Goal: Task Accomplishment & Management: Complete application form

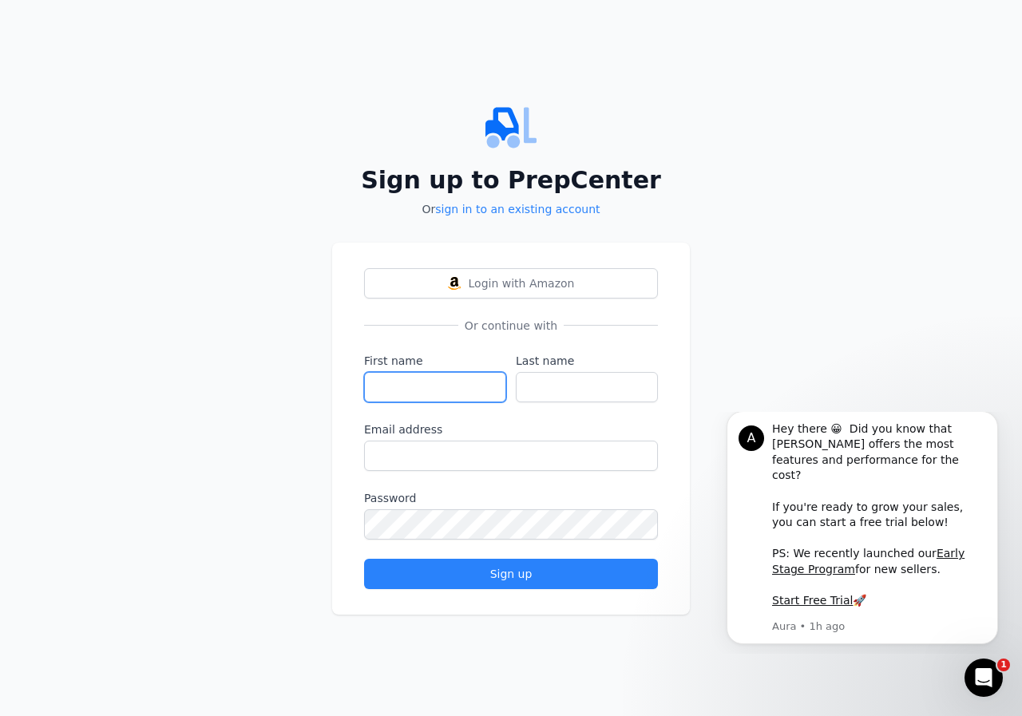
click at [449, 390] on input "First name" at bounding box center [435, 387] width 142 height 30
type input "[PERSON_NAME]"
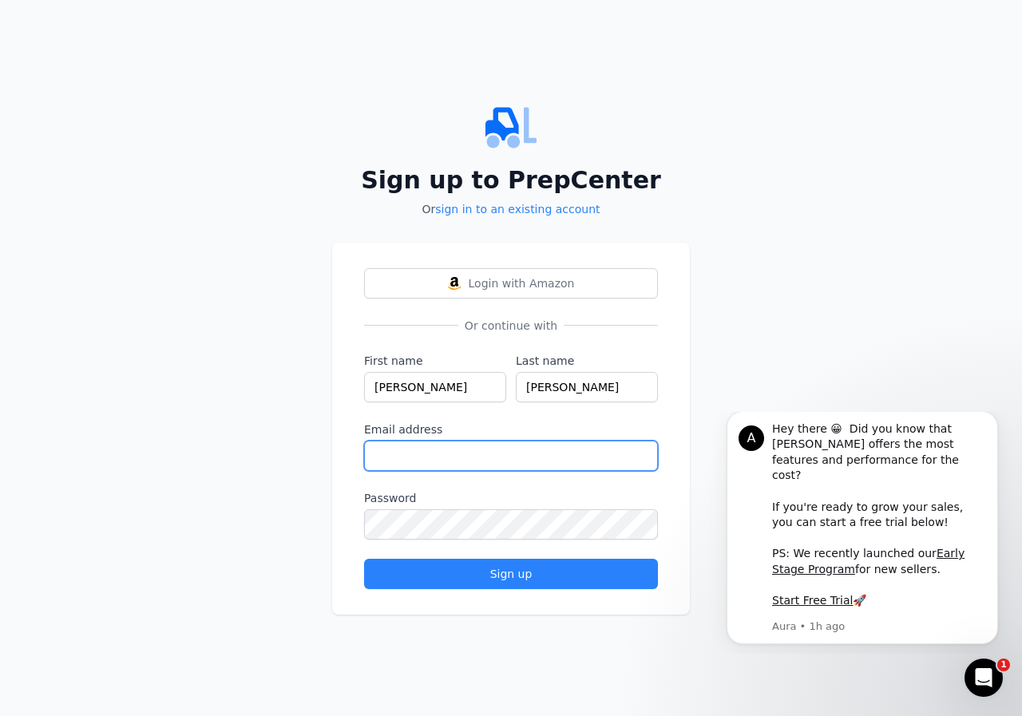
type input "[DOMAIN_NAME][EMAIL_ADDRESS][DOMAIN_NAME]"
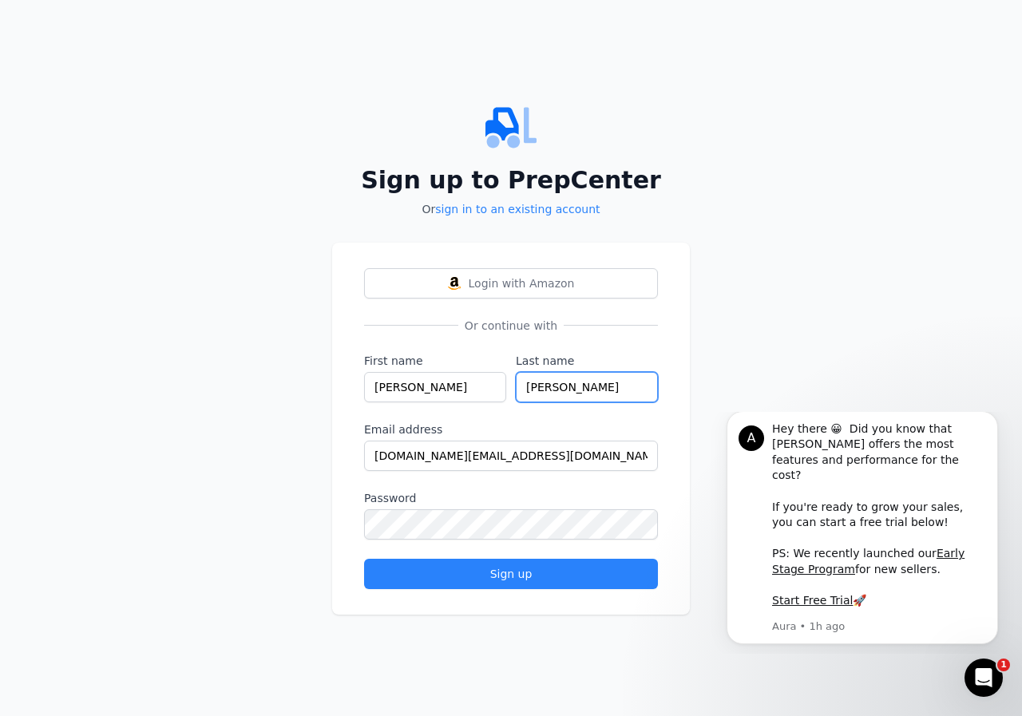
click at [518, 389] on input "[PERSON_NAME]" at bounding box center [587, 387] width 142 height 30
type input "[PERSON_NAME]"
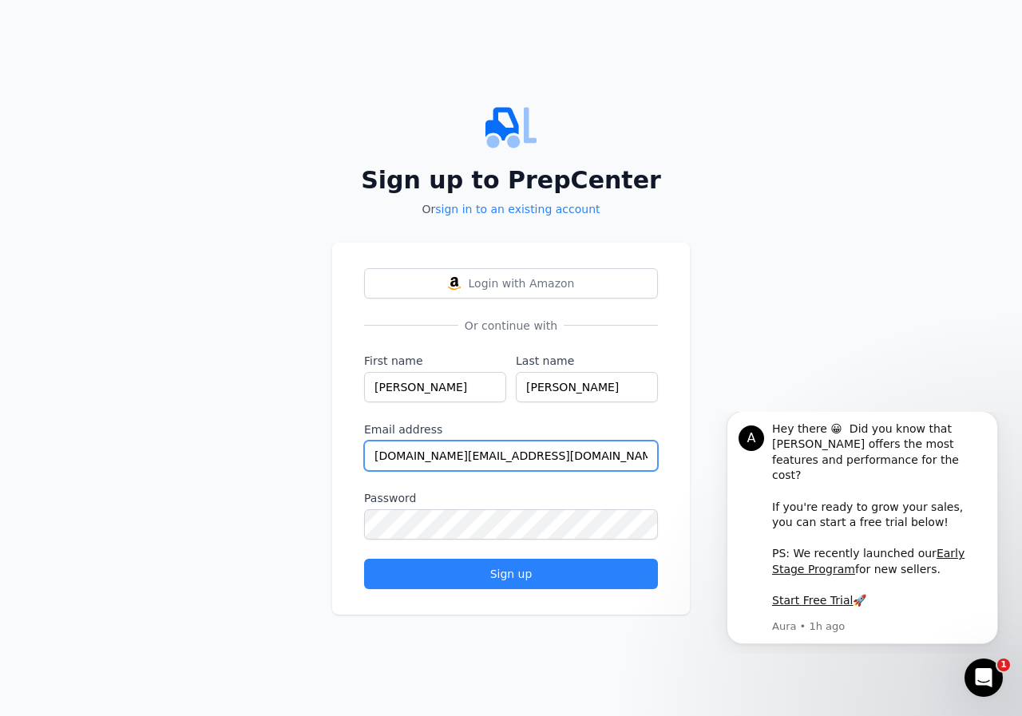
click at [536, 456] on input "[DOMAIN_NAME][EMAIL_ADDRESS][DOMAIN_NAME]" at bounding box center [511, 456] width 294 height 30
type input "[EMAIL_ADDRESS][DOMAIN_NAME]"
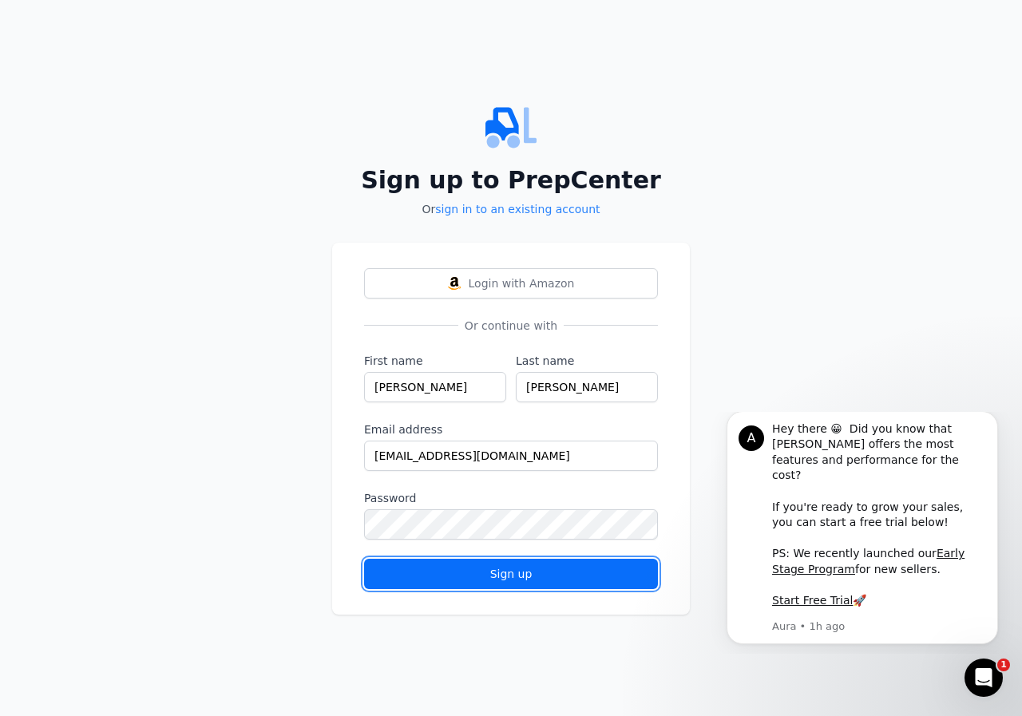
click at [522, 575] on div "Sign up" at bounding box center [511, 574] width 267 height 16
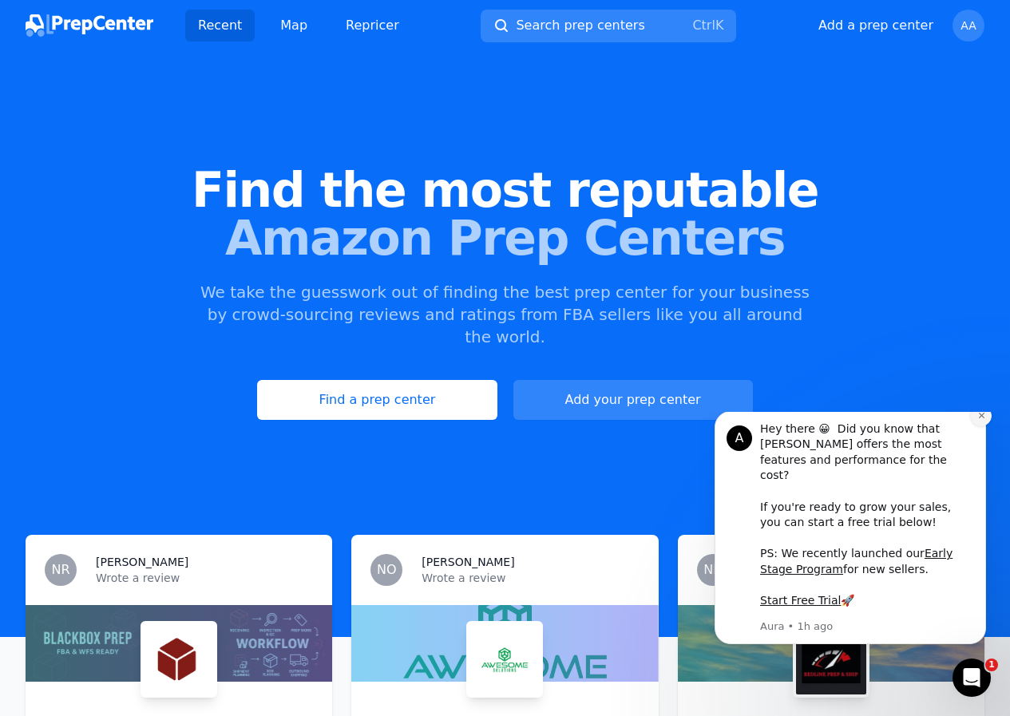
click at [982, 418] on icon "Dismiss notification" at bounding box center [981, 416] width 6 height 6
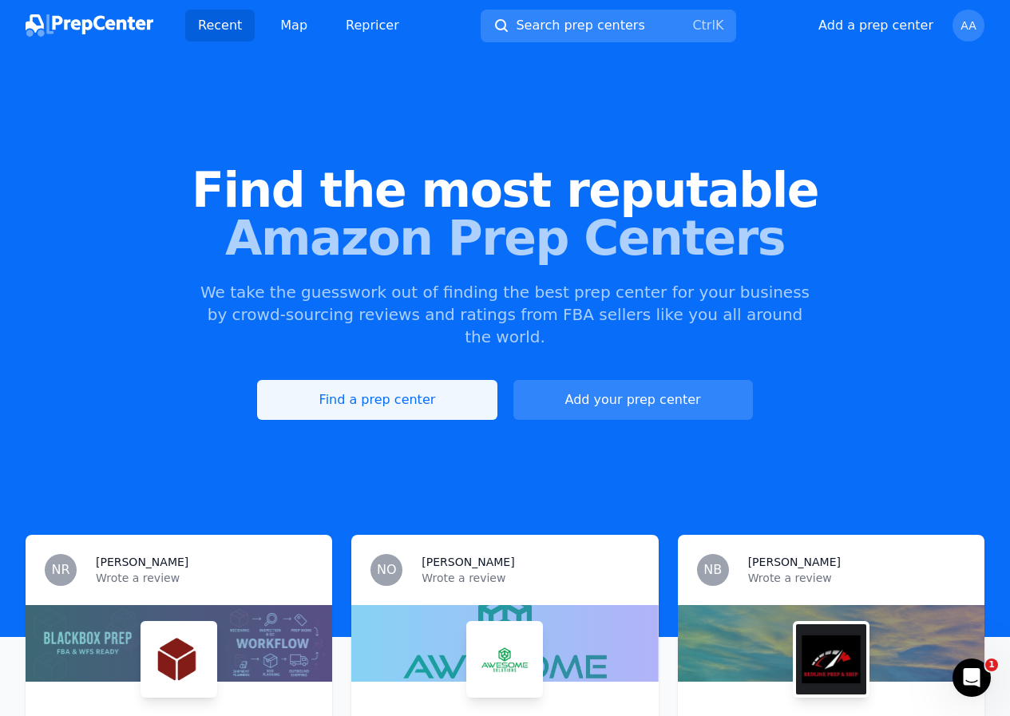
click at [403, 382] on link "Find a prep center" at bounding box center [376, 400] width 239 height 40
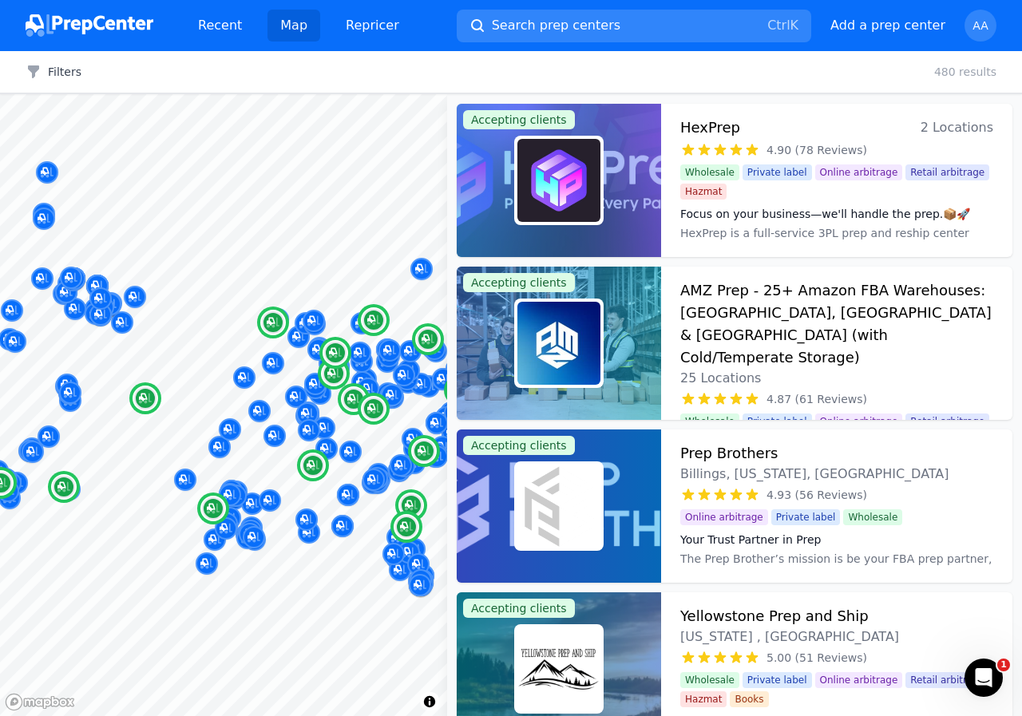
click at [803, 302] on h3 "AMZ Prep - 25+ Amazon FBA Warehouses: [GEOGRAPHIC_DATA], [GEOGRAPHIC_DATA] & [G…" at bounding box center [836, 323] width 313 height 89
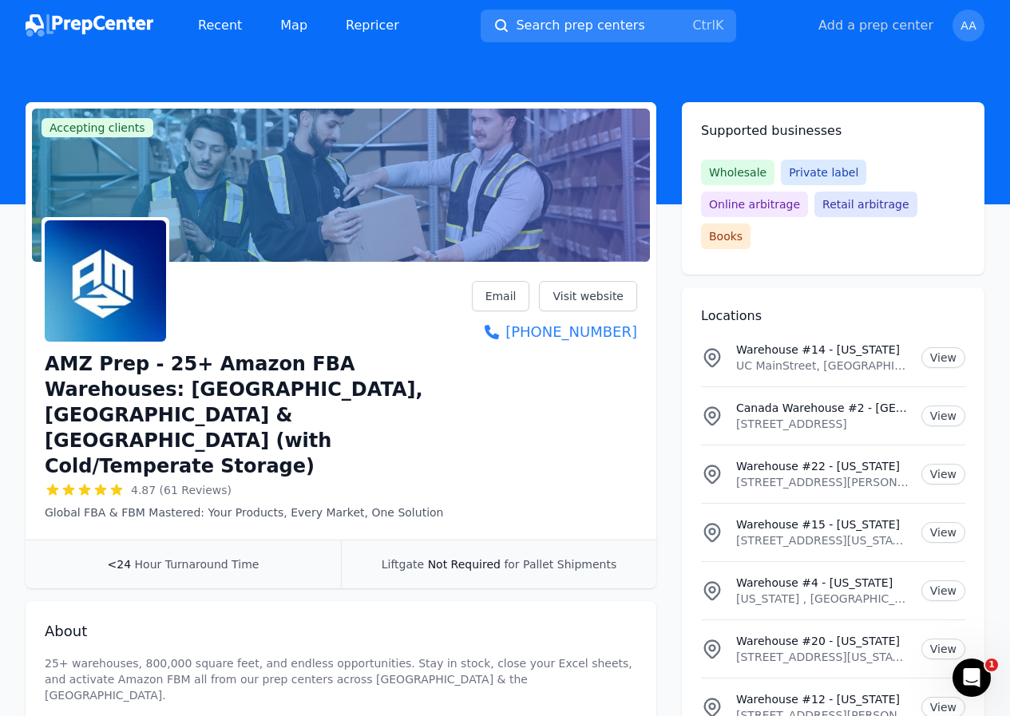
click at [873, 25] on button "Add a prep center" at bounding box center [875, 25] width 115 height 19
select select "US"
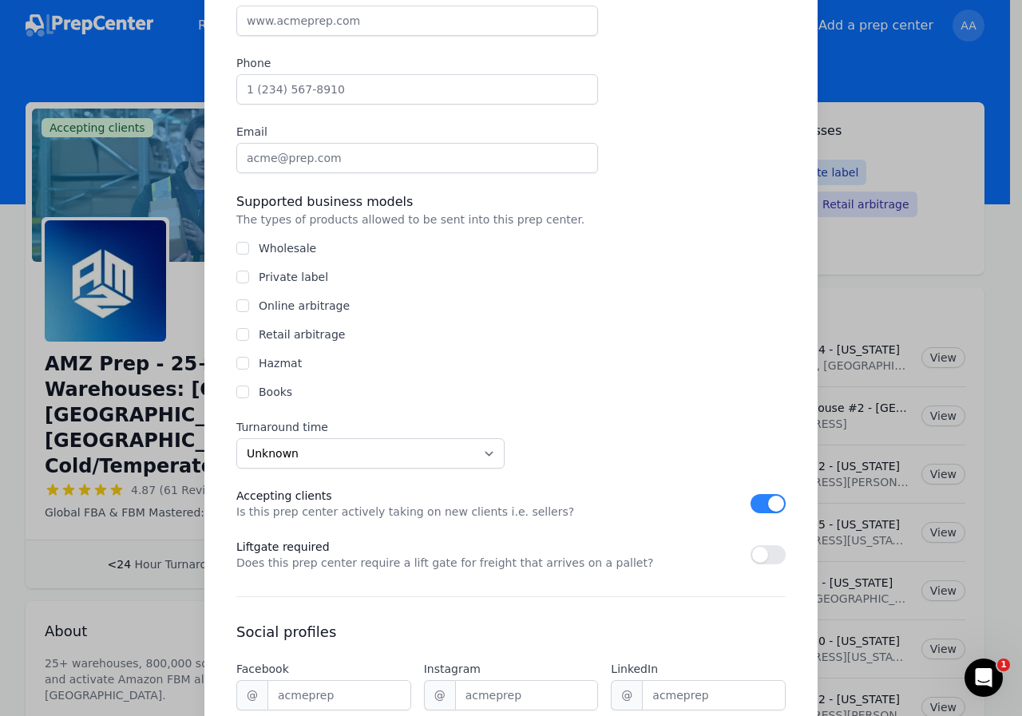
scroll to position [479, 0]
click at [241, 247] on input "Wholesale" at bounding box center [242, 247] width 13 height 13
checkbox input "true"
click at [236, 277] on input "Private label" at bounding box center [242, 276] width 13 height 13
checkbox input "true"
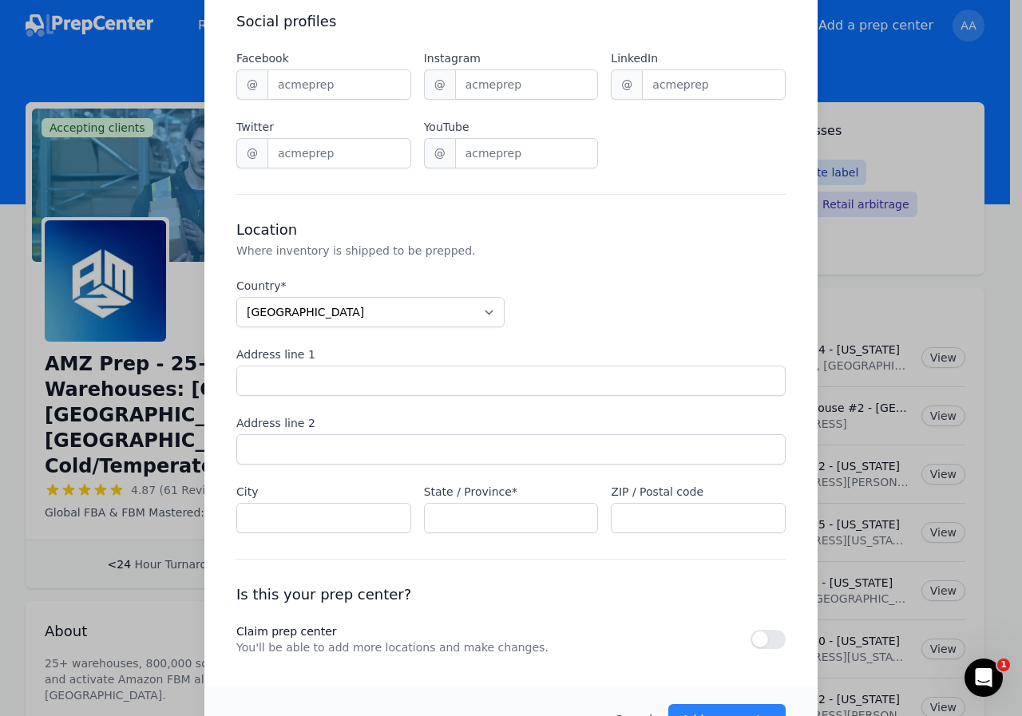
scroll to position [1117, 0]
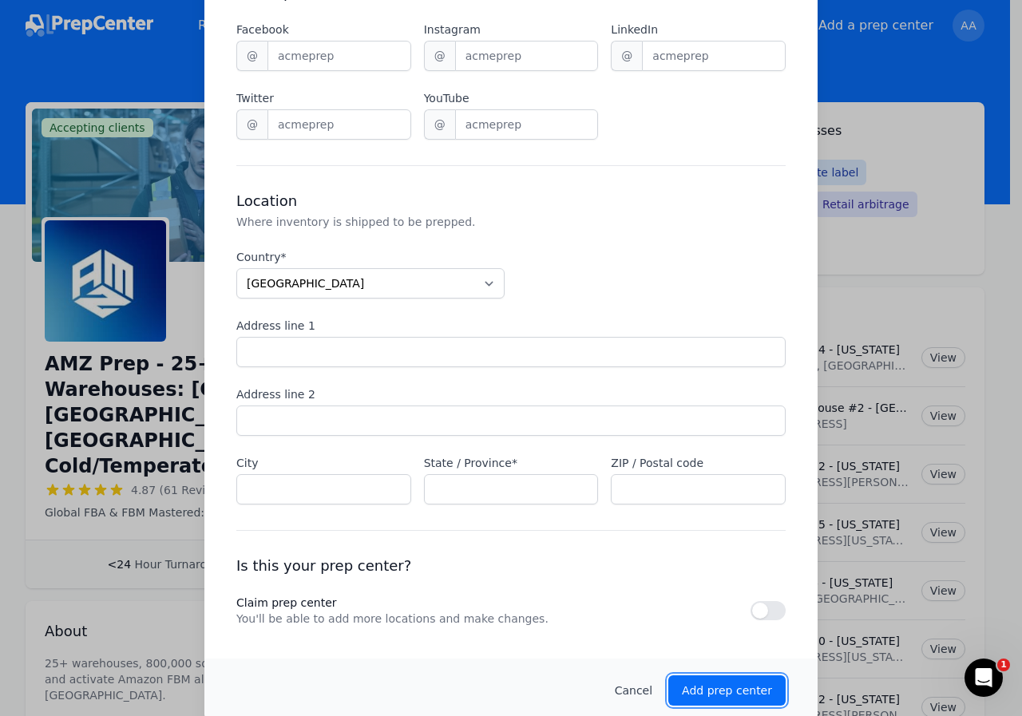
click at [713, 689] on p "Add prep center" at bounding box center [727, 690] width 90 height 16
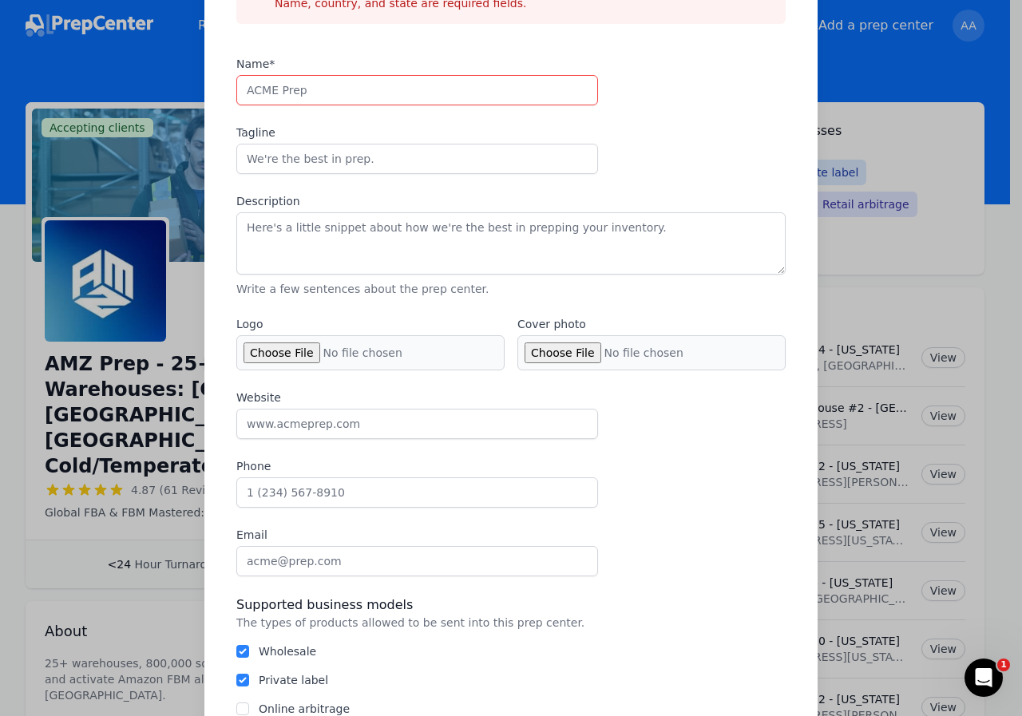
scroll to position [131, 0]
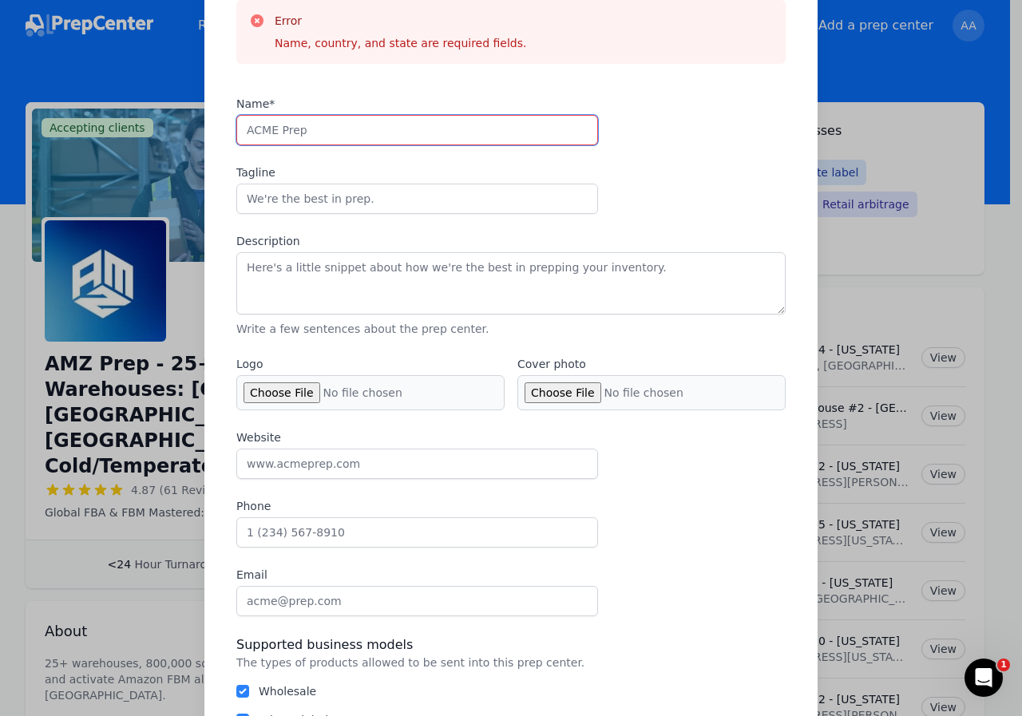
click at [325, 132] on input "Name*" at bounding box center [417, 130] width 362 height 30
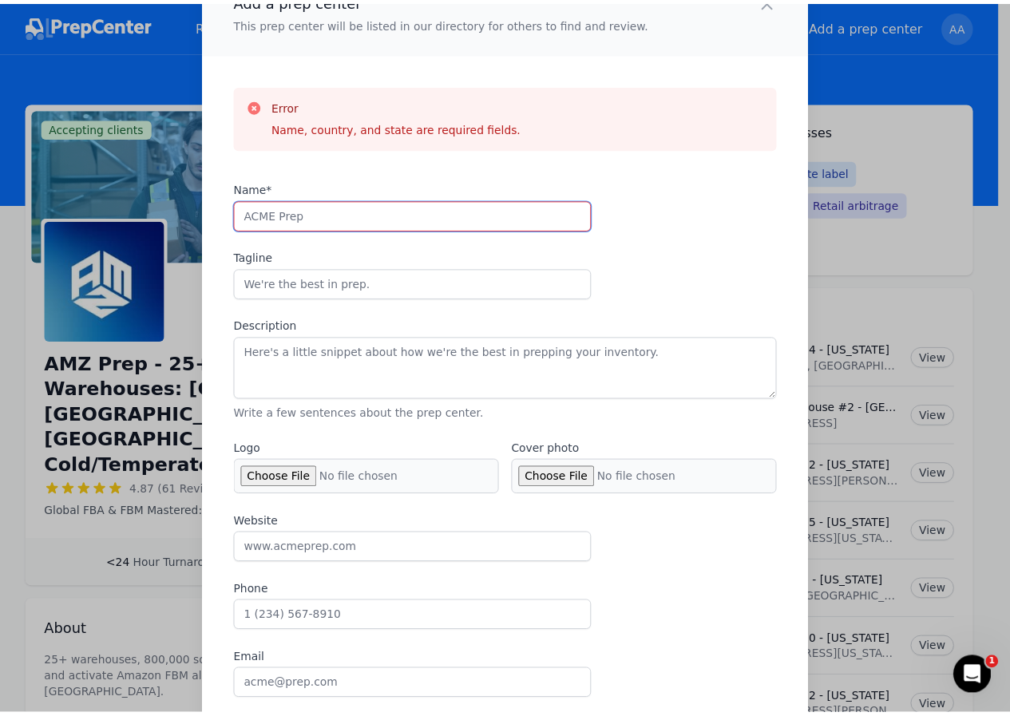
scroll to position [0, 0]
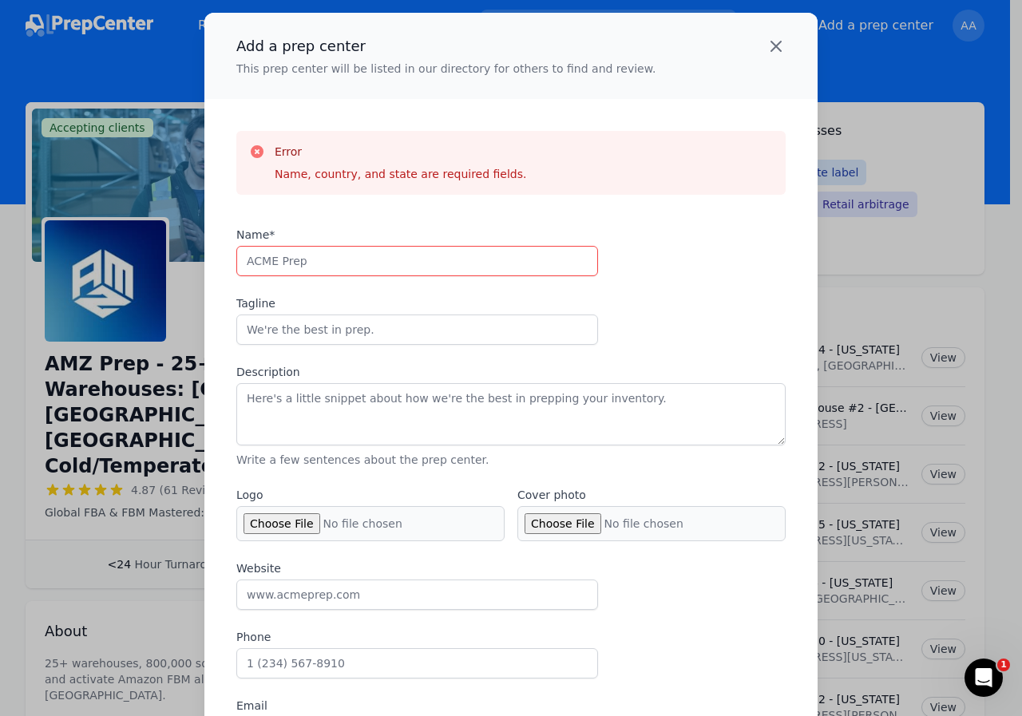
click at [776, 45] on icon "button" at bounding box center [775, 46] width 19 height 19
checkbox input "false"
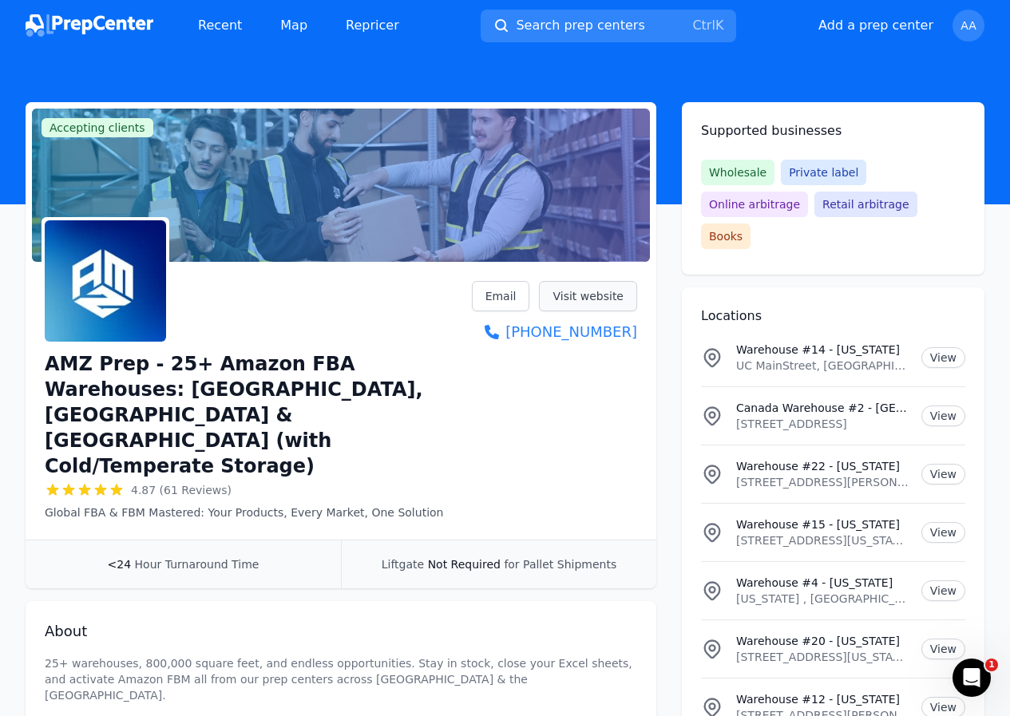
click at [595, 299] on link "Visit website" at bounding box center [588, 296] width 98 height 30
